Goal: Navigation & Orientation: Find specific page/section

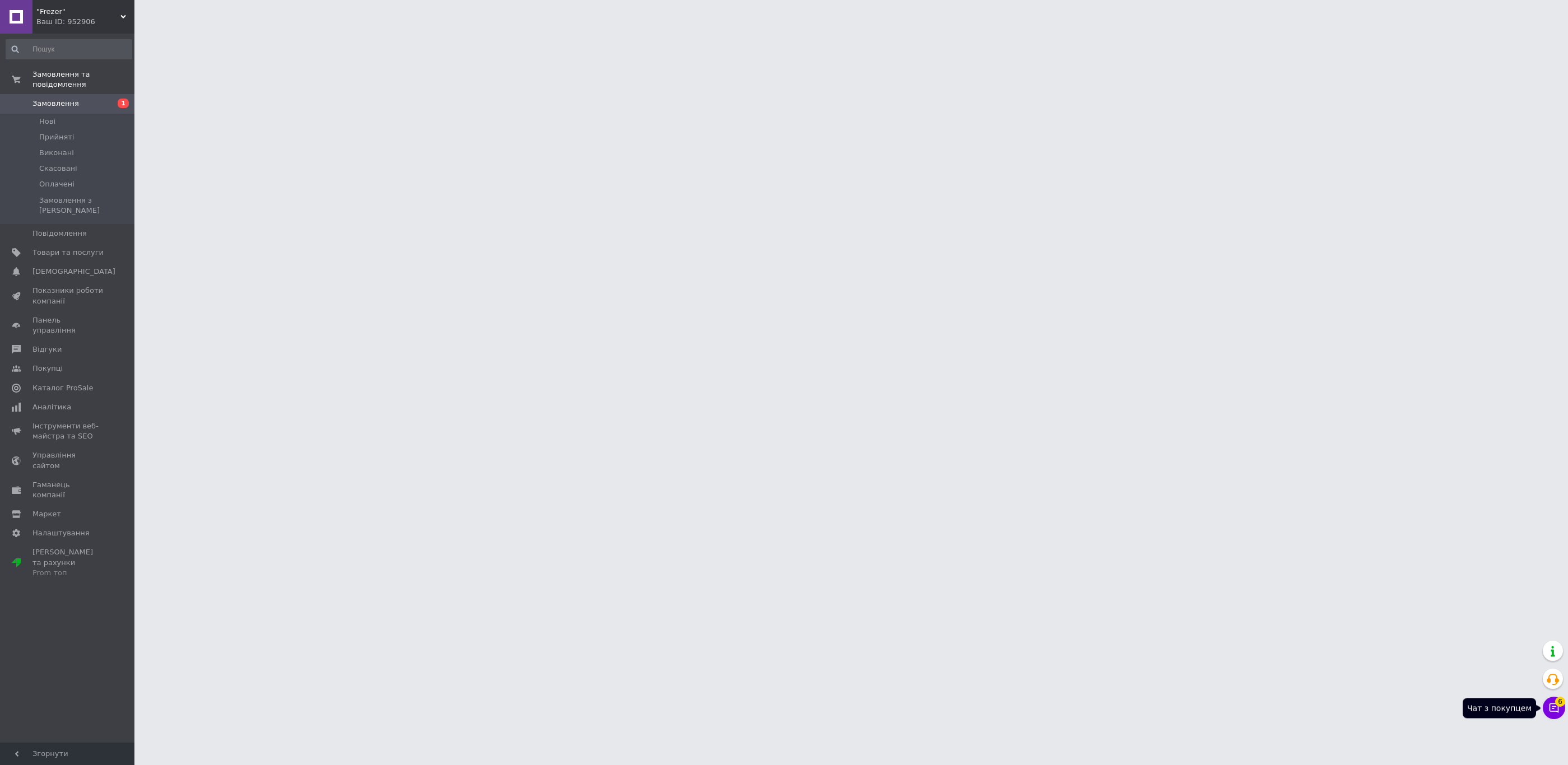
click at [1558, 704] on span "6" at bounding box center [1560, 698] width 10 height 10
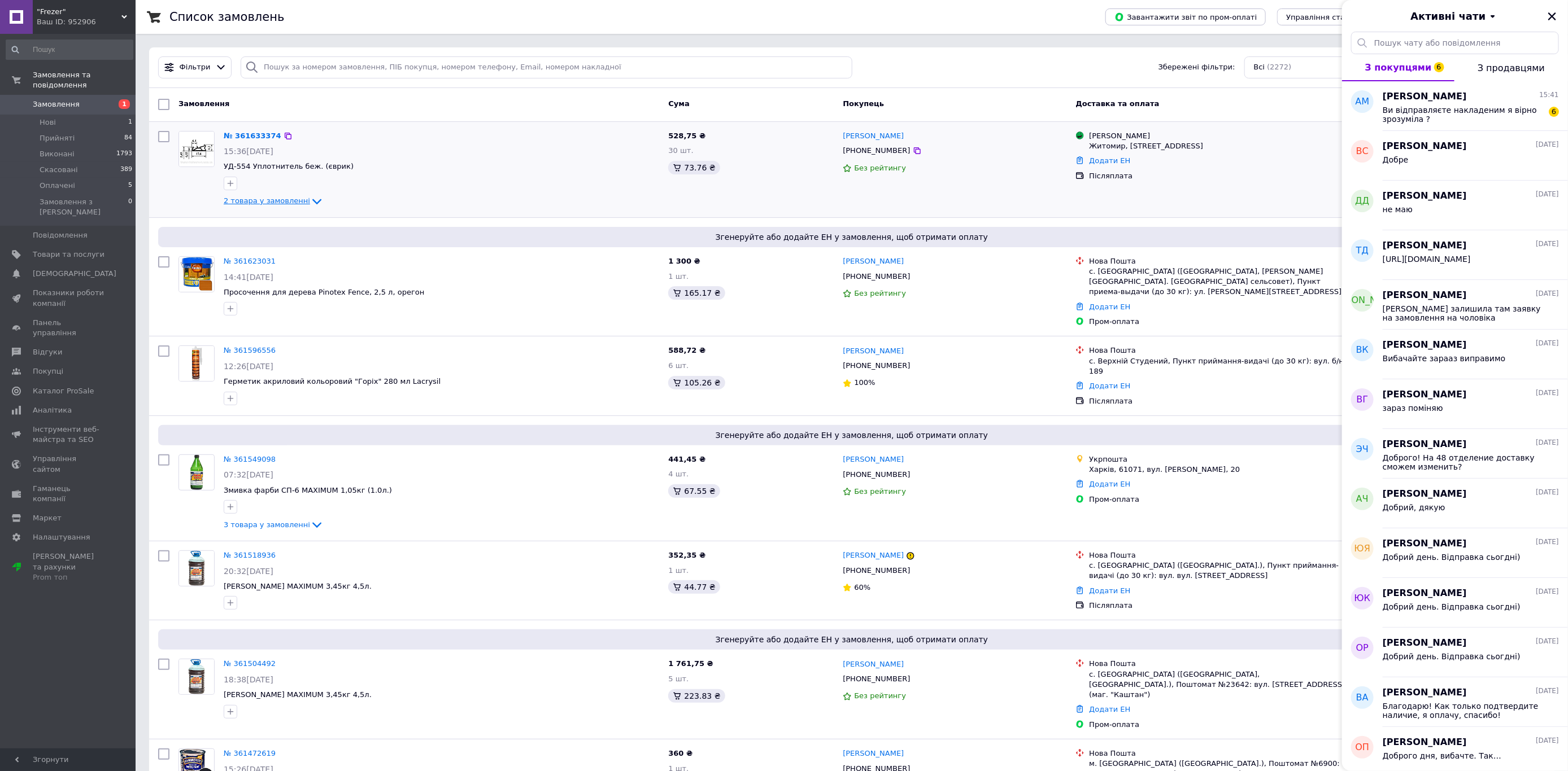
click at [256, 197] on span "2 товара у замовленні" at bounding box center [267, 201] width 87 height 9
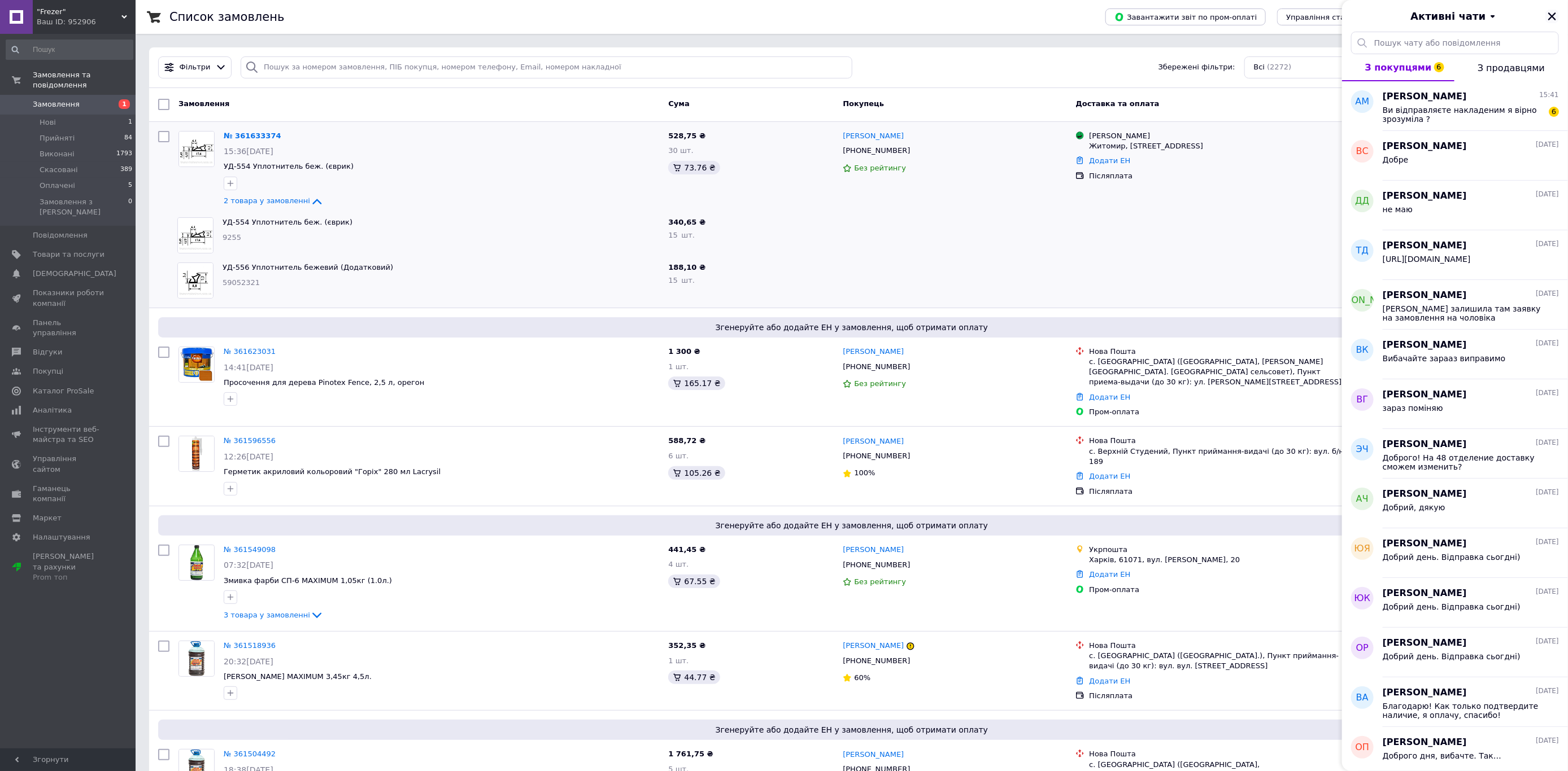
click at [1549, 14] on icon "Закрити" at bounding box center [1552, 16] width 10 height 10
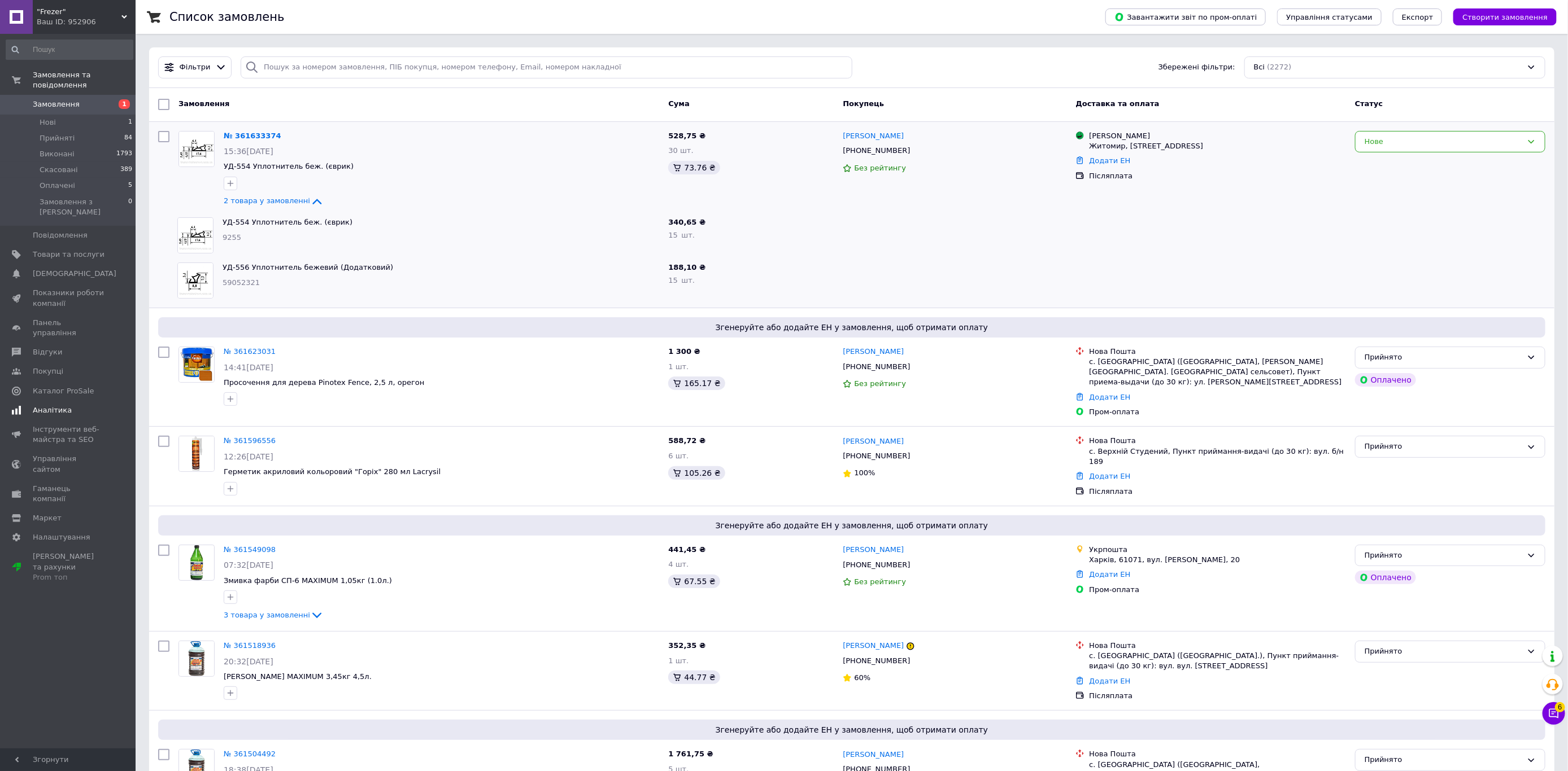
click at [24, 406] on span at bounding box center [16, 410] width 33 height 10
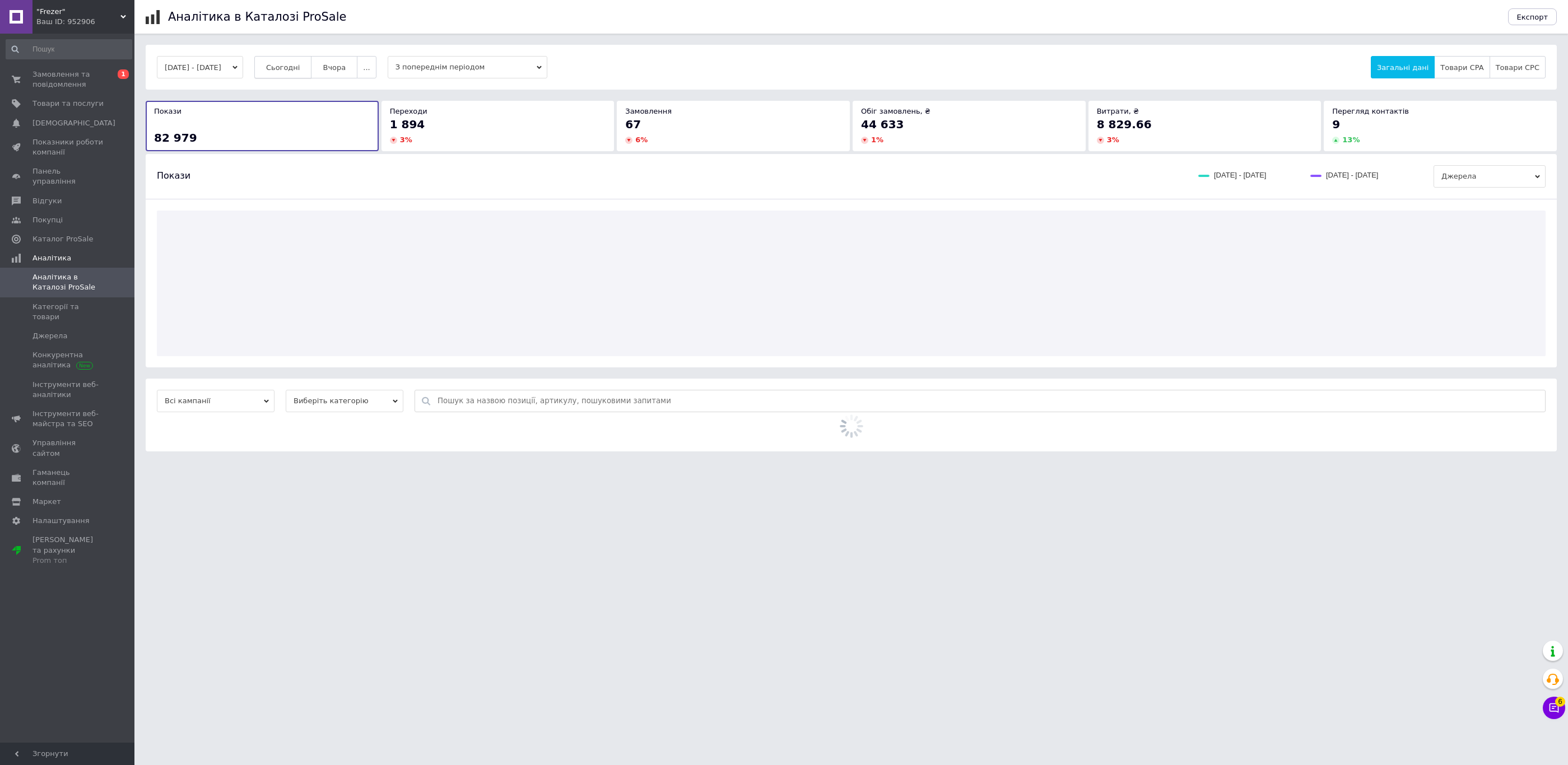
click at [300, 66] on span "Сьогодні" at bounding box center [283, 67] width 34 height 9
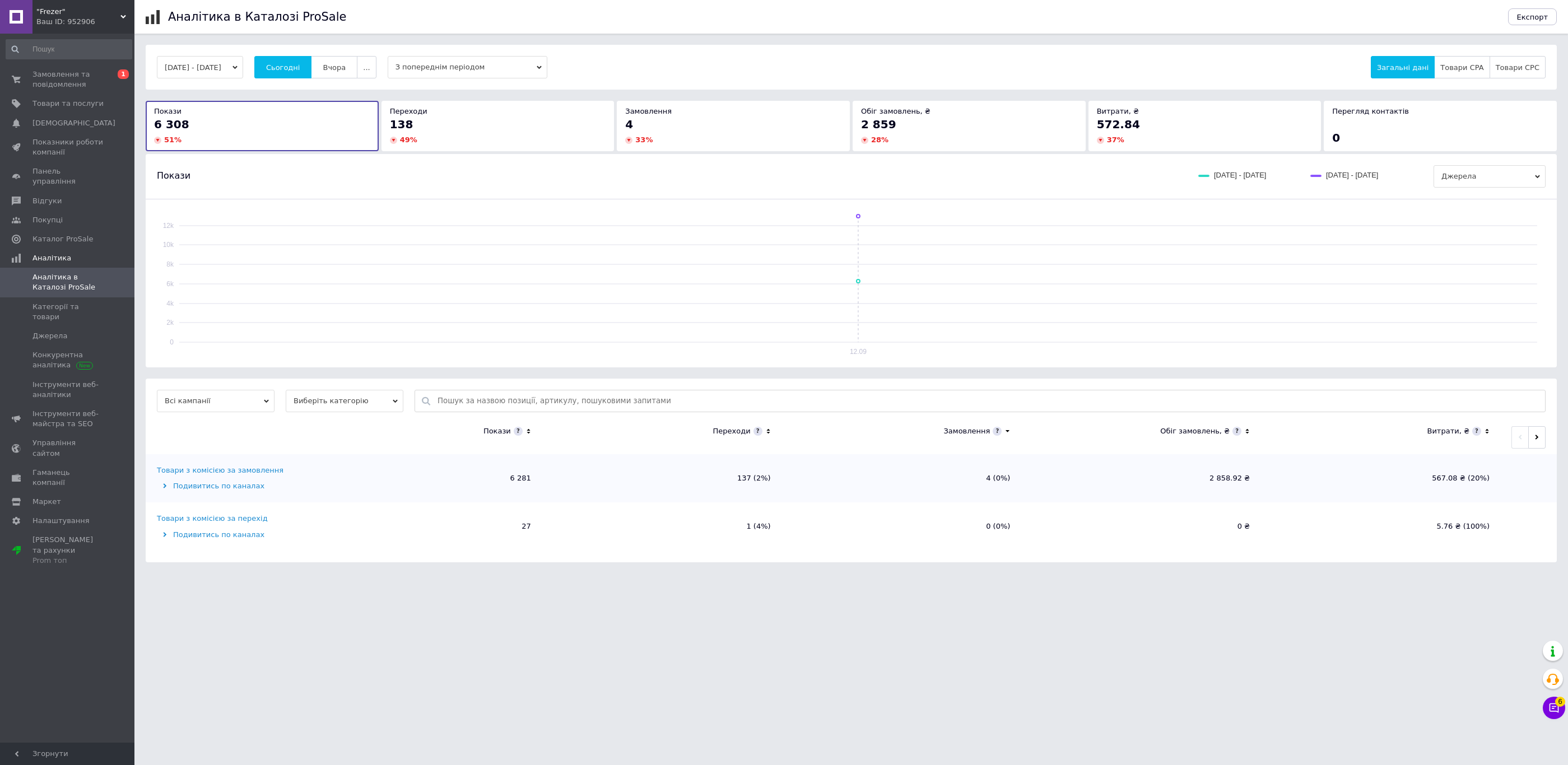
click at [312, 88] on div "[DATE] - [DATE] Сьогодні [GEOGRAPHIC_DATA] ... З попереднім періодом Загальні д…" at bounding box center [851, 67] width 1411 height 45
click at [312, 73] on button "Сьогодні" at bounding box center [283, 67] width 57 height 22
drag, startPoint x: 289, startPoint y: 78, endPoint x: 292, endPoint y: 65, distance: 13.3
click at [291, 71] on button "Сьогодні" at bounding box center [283, 67] width 57 height 22
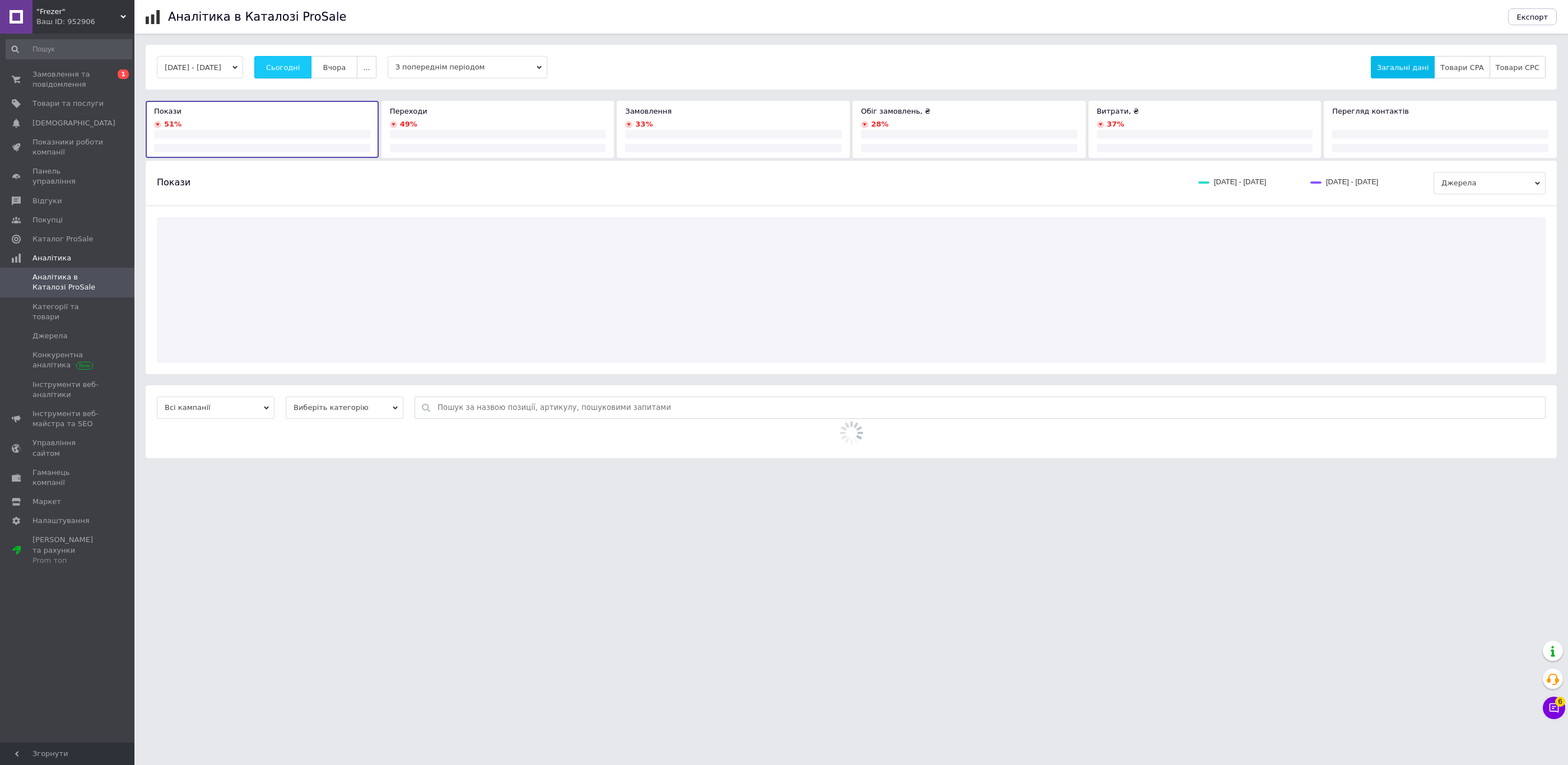
click at [292, 65] on span "Сьогодні" at bounding box center [283, 67] width 34 height 9
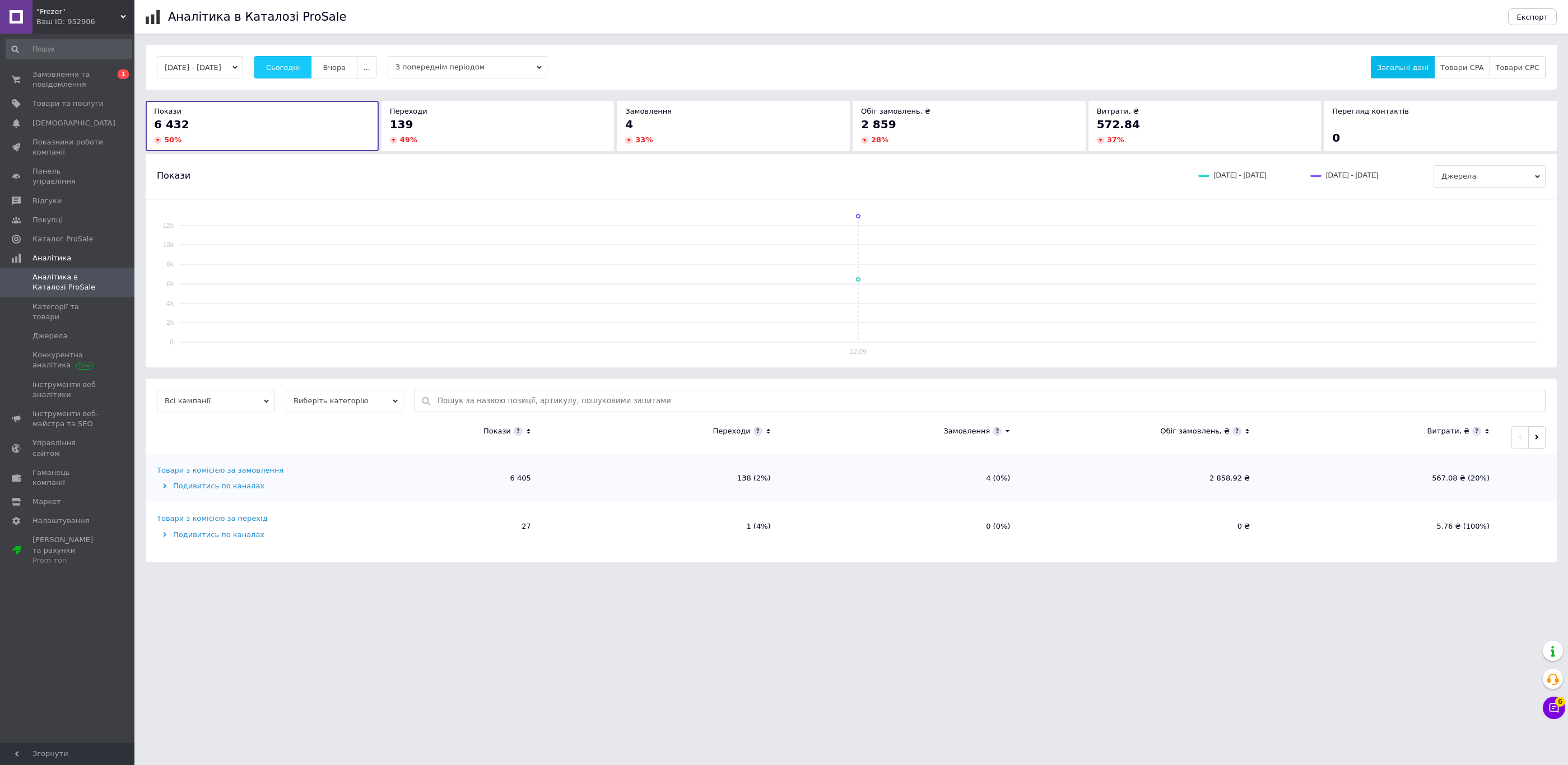
click at [288, 71] on button "Сьогодні" at bounding box center [283, 67] width 57 height 22
click at [282, 81] on div "[DATE] - [DATE] Сьогодні [GEOGRAPHIC_DATA] ... З попереднім періодом Загальні д…" at bounding box center [851, 67] width 1411 height 45
click at [283, 80] on div "[DATE] - [DATE] Сьогодні [GEOGRAPHIC_DATA] ... З попереднім періодом Загальні д…" at bounding box center [851, 67] width 1411 height 45
click at [288, 74] on button "Сьогодні" at bounding box center [283, 67] width 57 height 22
click at [304, 69] on button "Сьогодні" at bounding box center [283, 67] width 57 height 22
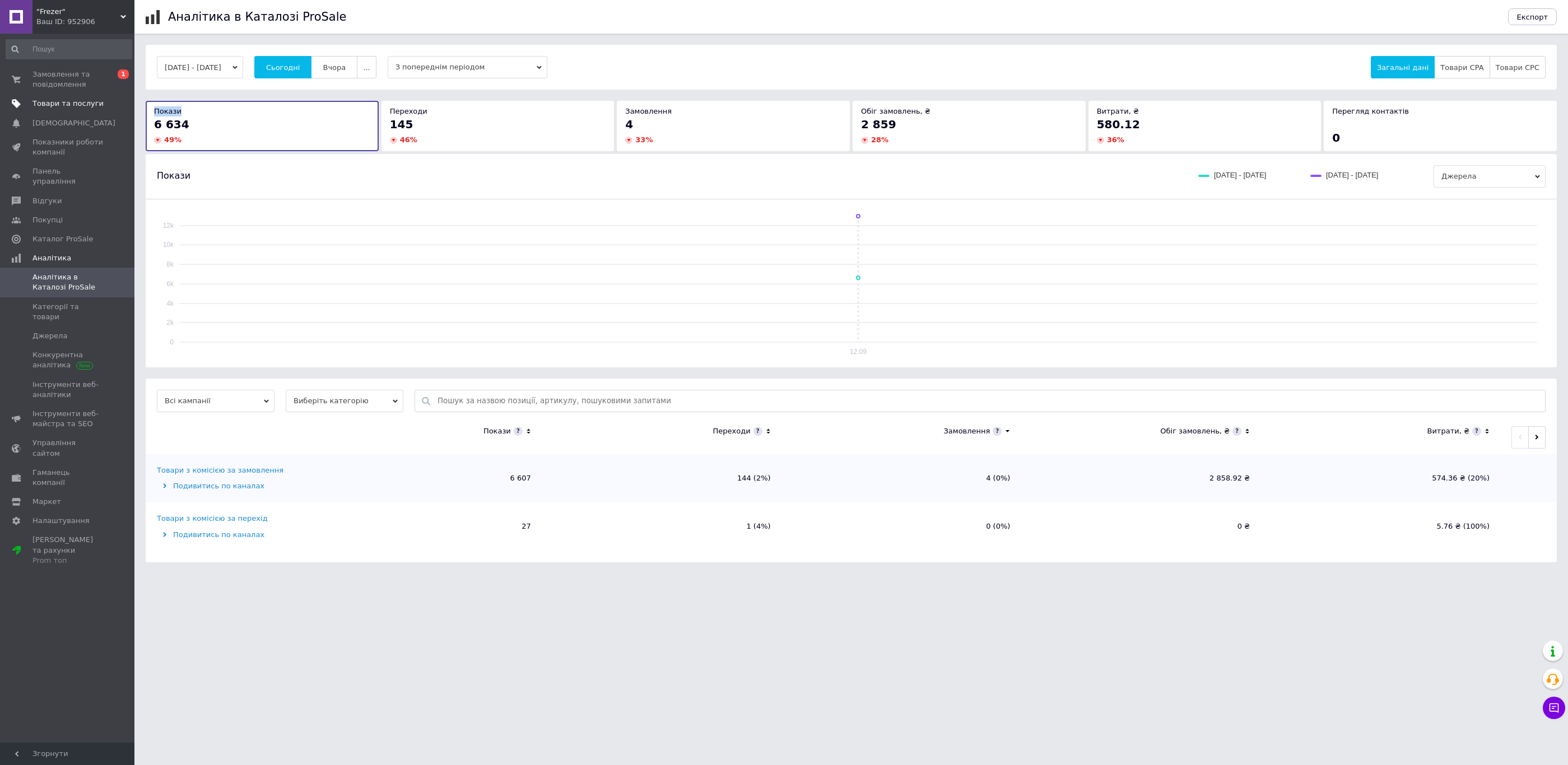
click at [27, 103] on span at bounding box center [16, 104] width 33 height 10
